Goal: Check status

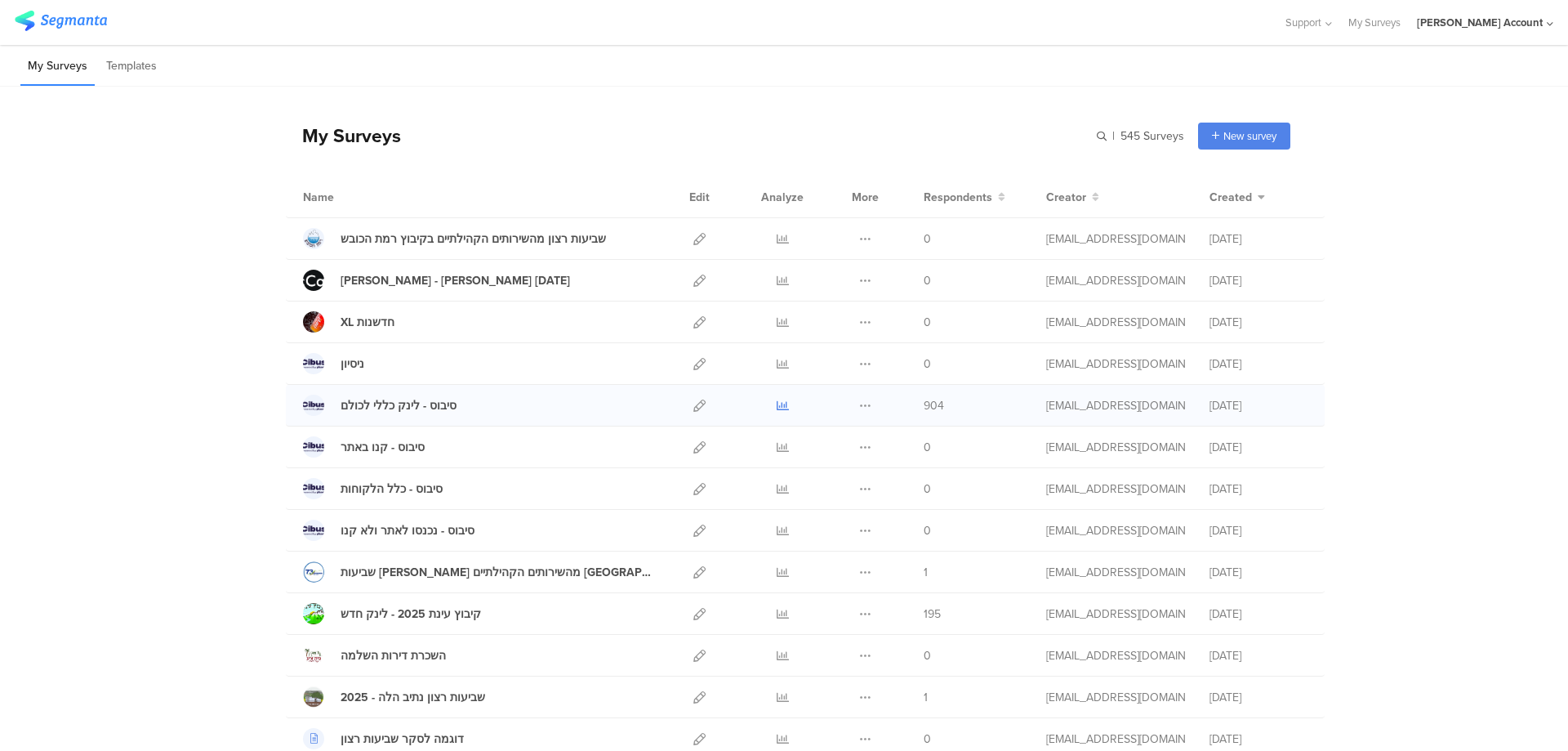
click at [777, 402] on icon at bounding box center [783, 405] width 12 height 12
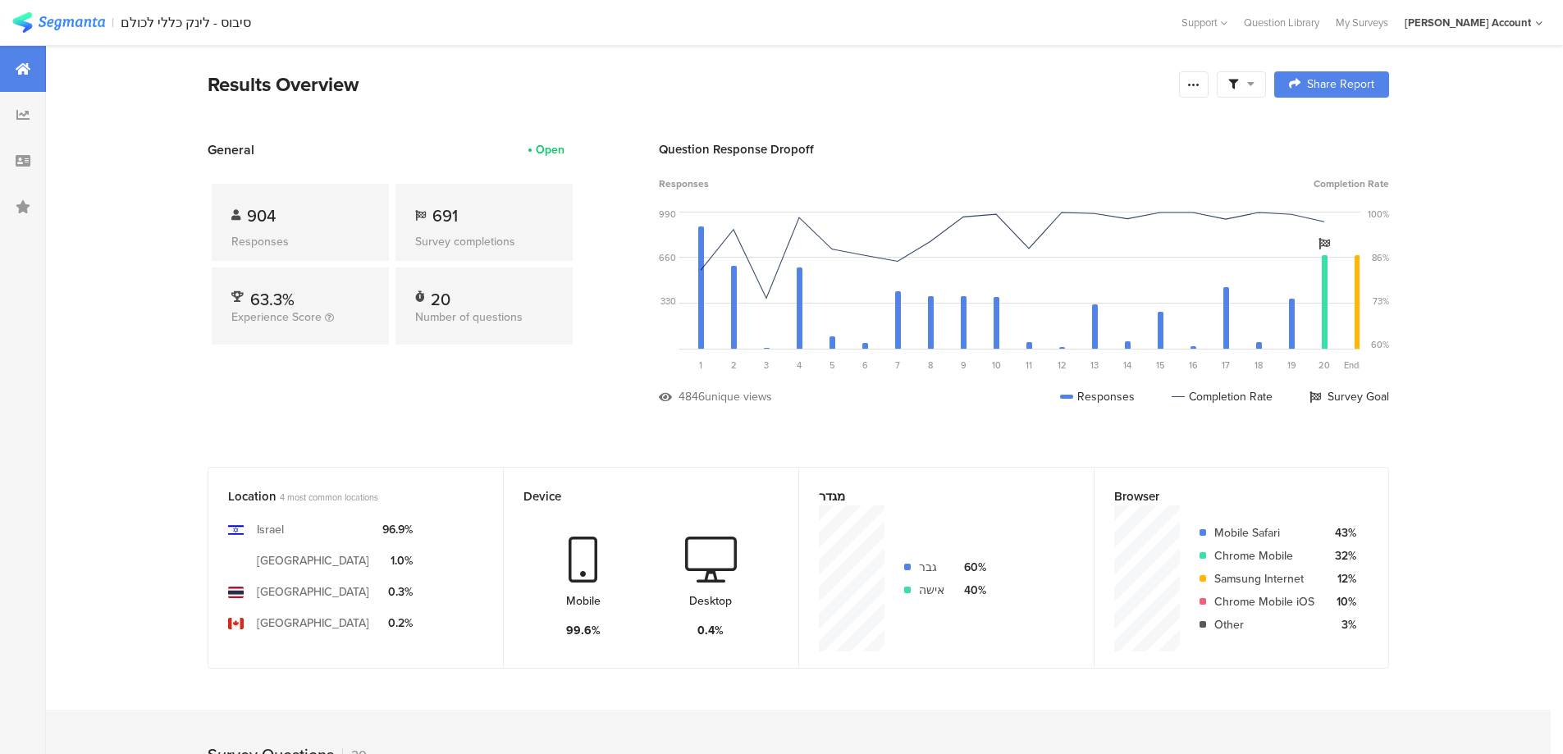
click at [1238, 85] on icon at bounding box center [1233, 85] width 10 height 10
click at [1330, 129] on span at bounding box center [1324, 130] width 25 height 13
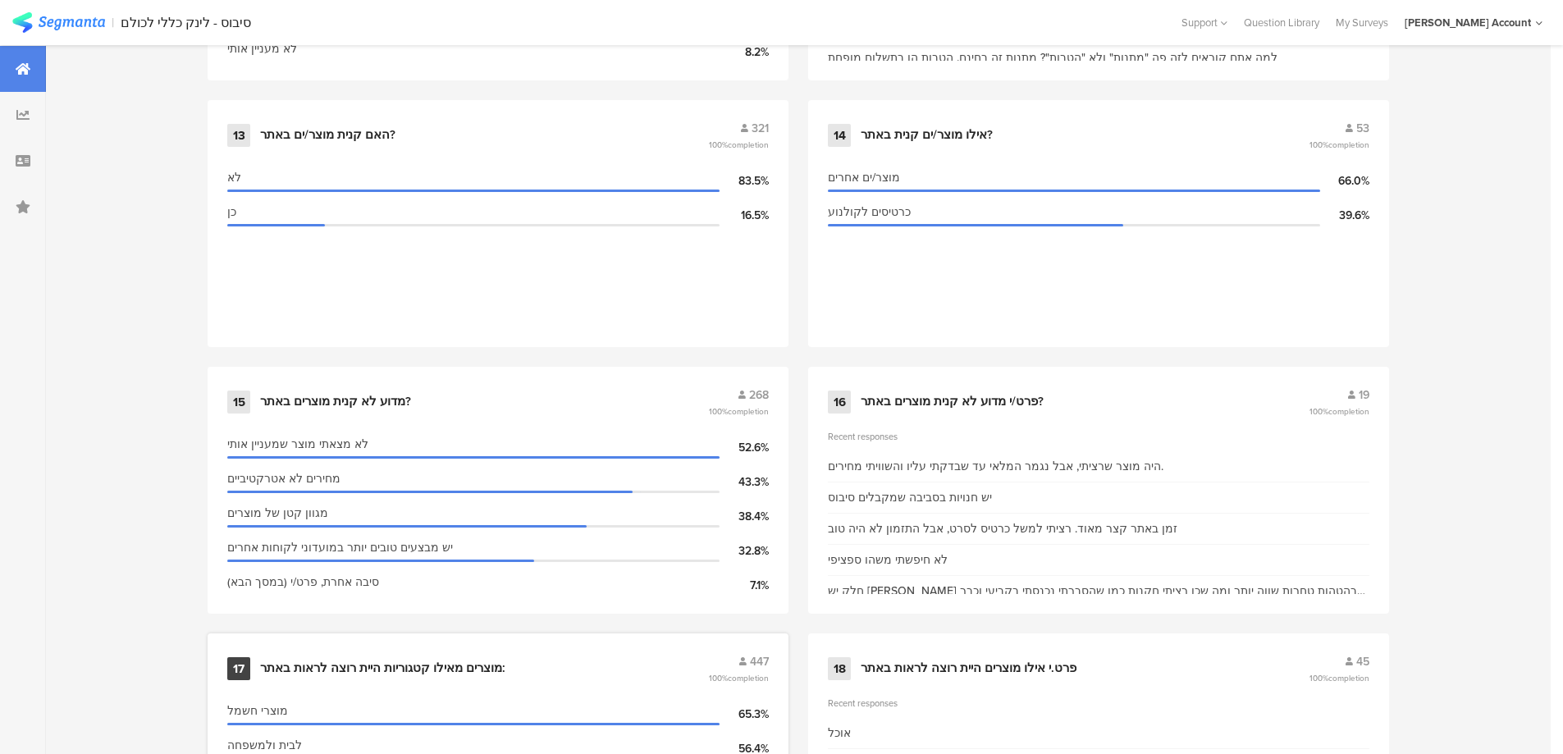
scroll to position [2284, 0]
